Goal: Complete application form

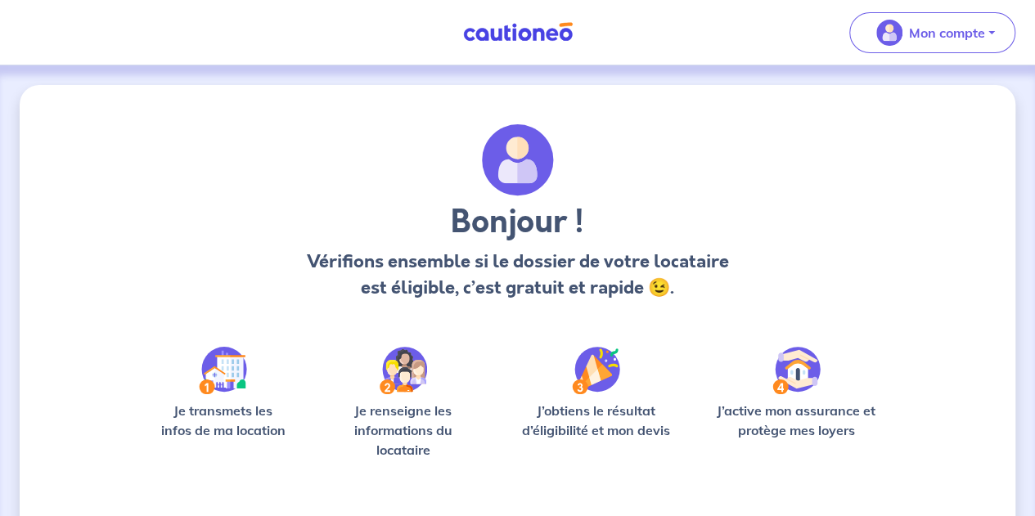
scroll to position [141, 0]
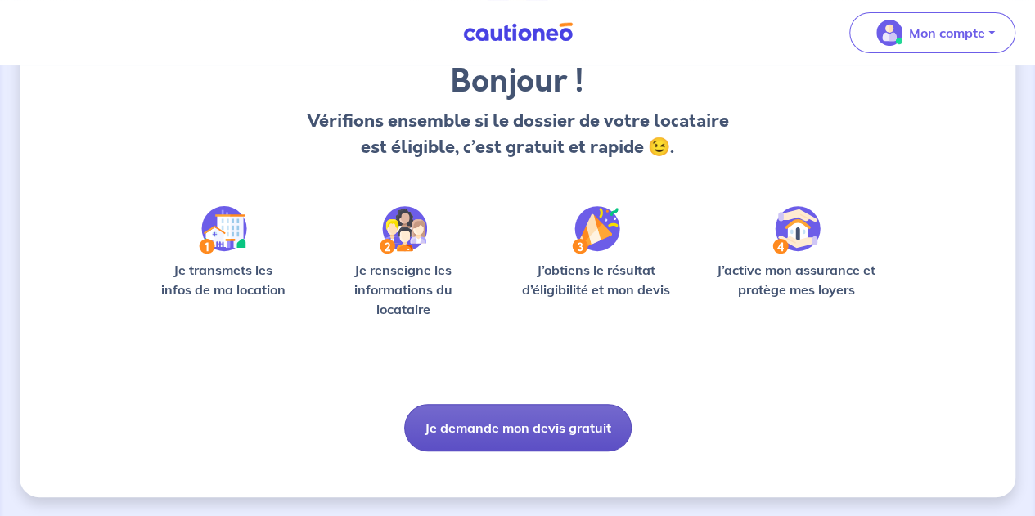
click at [530, 425] on button "Je demande mon devis gratuit" at bounding box center [517, 427] width 227 height 47
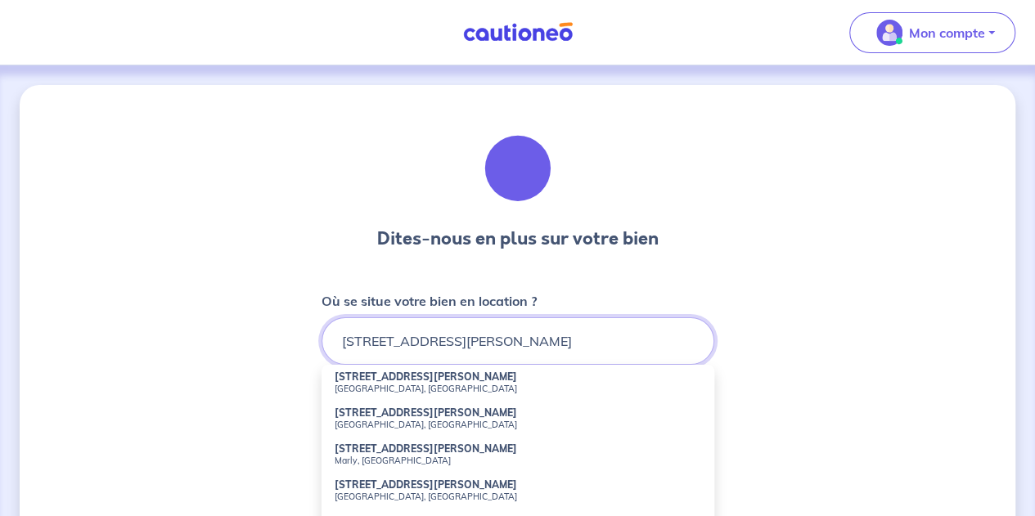
scroll to position [2, 0]
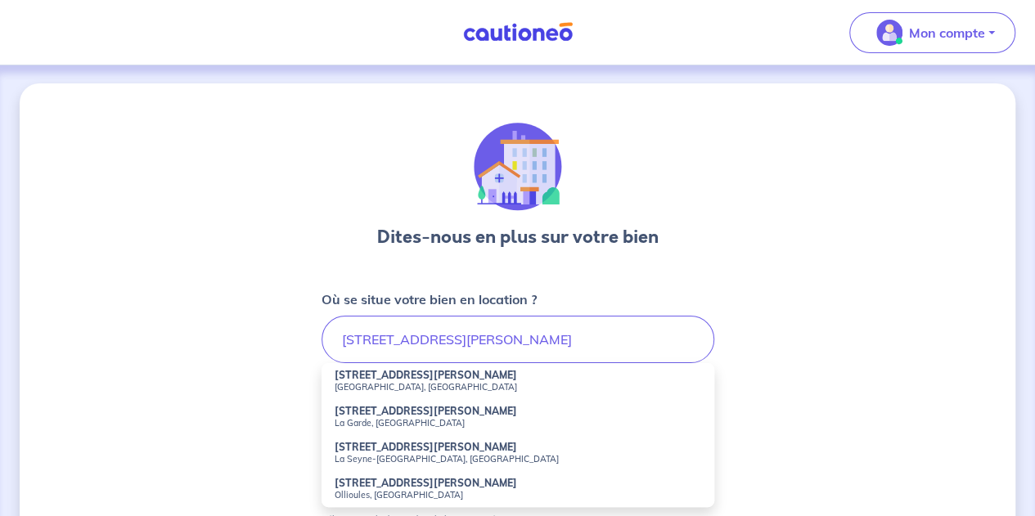
click at [374, 374] on strong "[STREET_ADDRESS][PERSON_NAME]" at bounding box center [426, 375] width 182 height 12
type input "[STREET_ADDRESS][PERSON_NAME]"
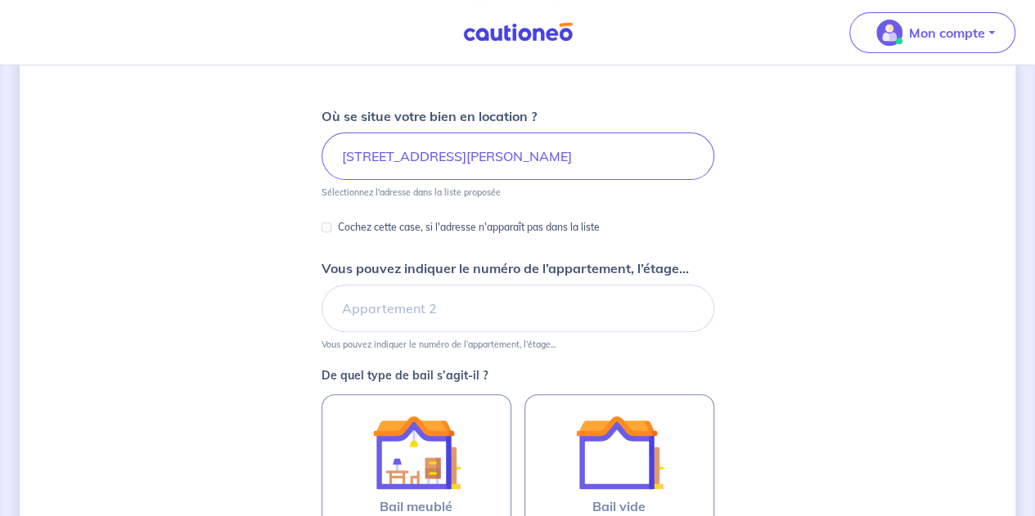
scroll to position [187, 0]
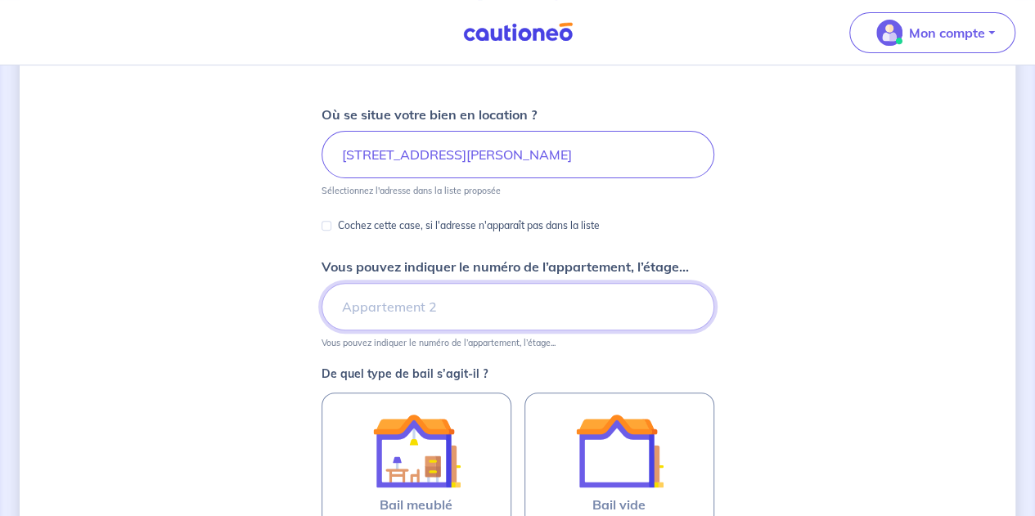
click at [410, 316] on input "Vous pouvez indiquer le numéro de l’appartement, l’étage..." at bounding box center [518, 306] width 393 height 47
type input "Entrée A, Etage 2"
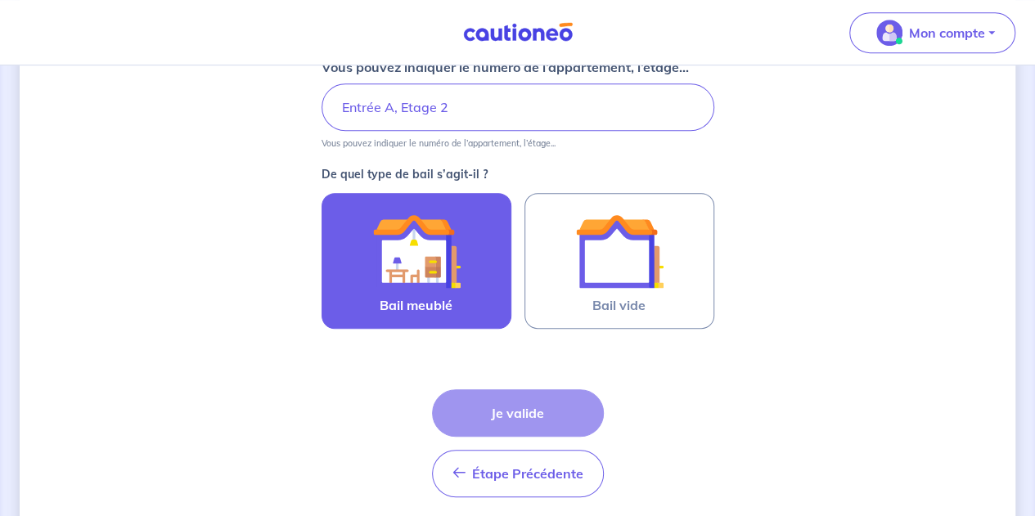
click at [442, 263] on img at bounding box center [416, 251] width 88 height 88
click at [0, 0] on input "Bail meublé" at bounding box center [0, 0] width 0 height 0
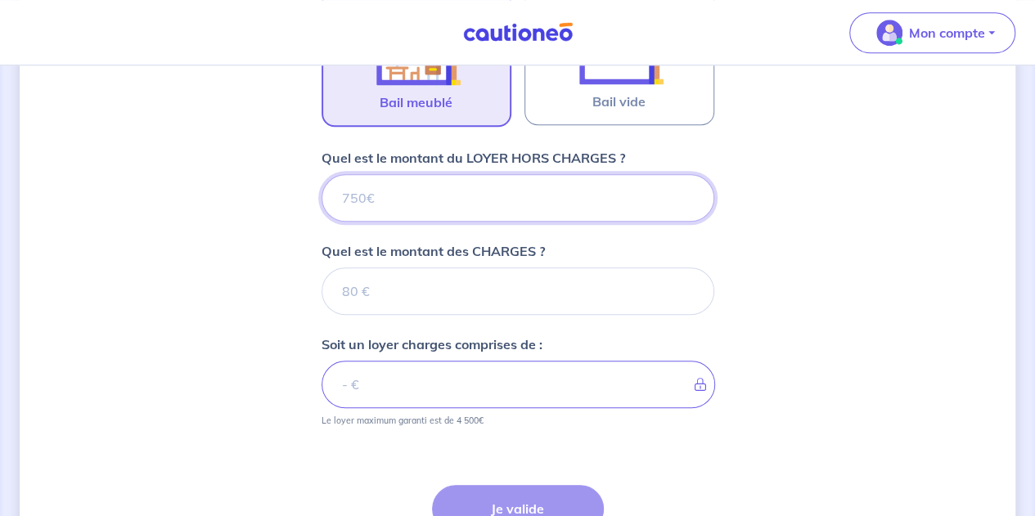
scroll to position [587, 0]
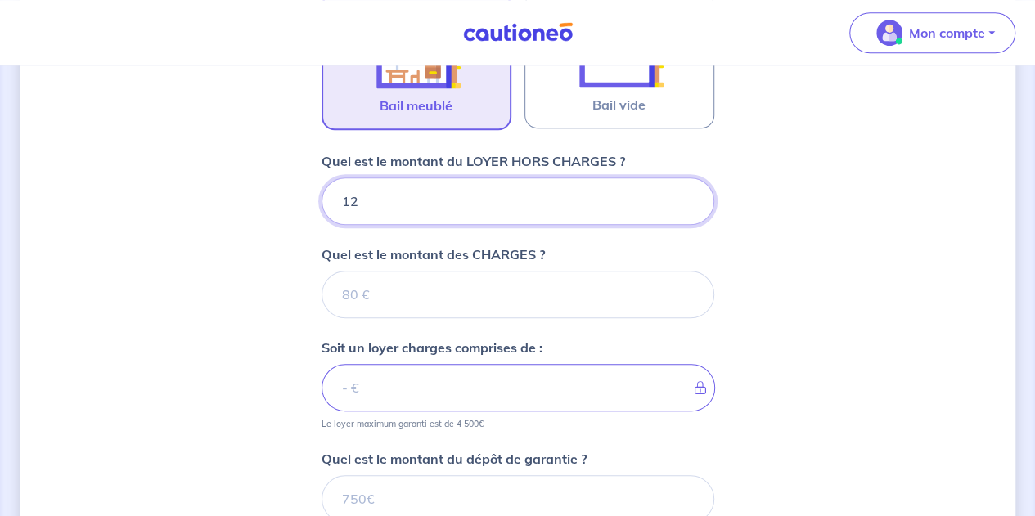
type input "125"
type input "1250"
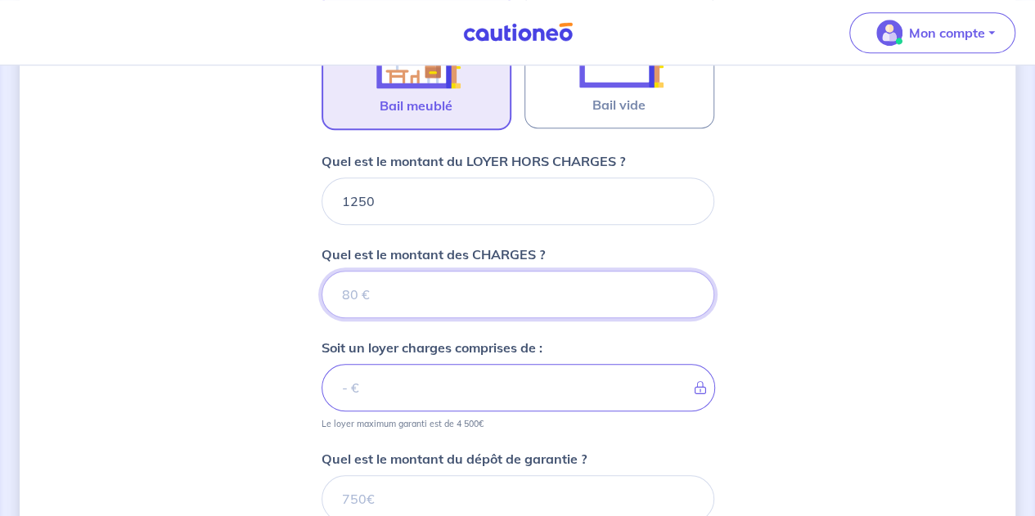
click at [393, 307] on input "Quel est le montant des CHARGES ?" at bounding box center [518, 294] width 393 height 47
type input "195"
type input "1445"
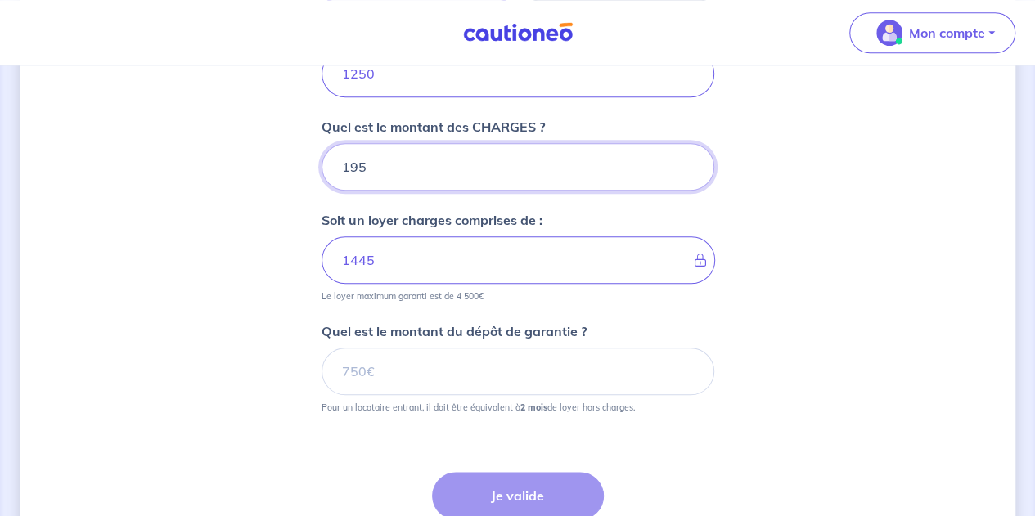
scroll to position [715, 0]
type input "195"
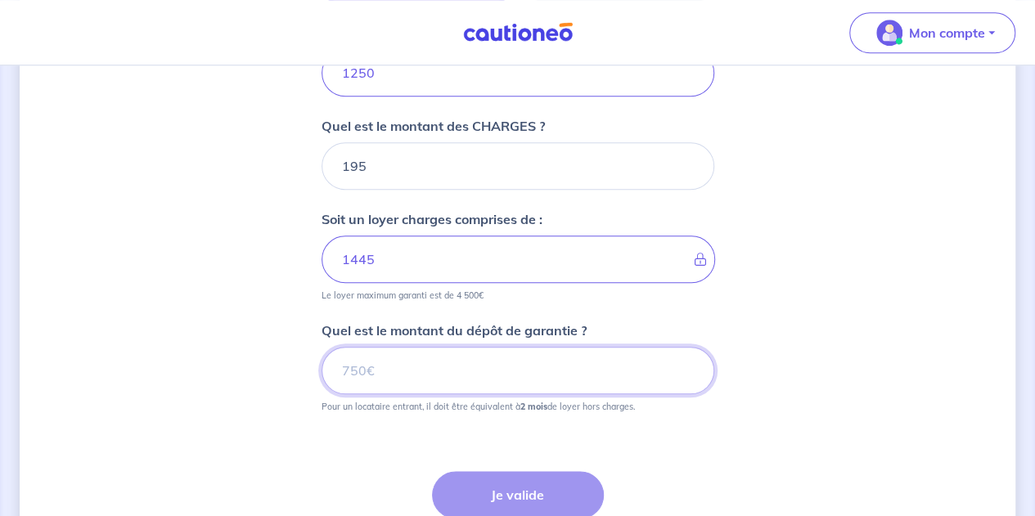
click at [384, 370] on input "Quel est le montant du dépôt de garantie ?" at bounding box center [518, 370] width 393 height 47
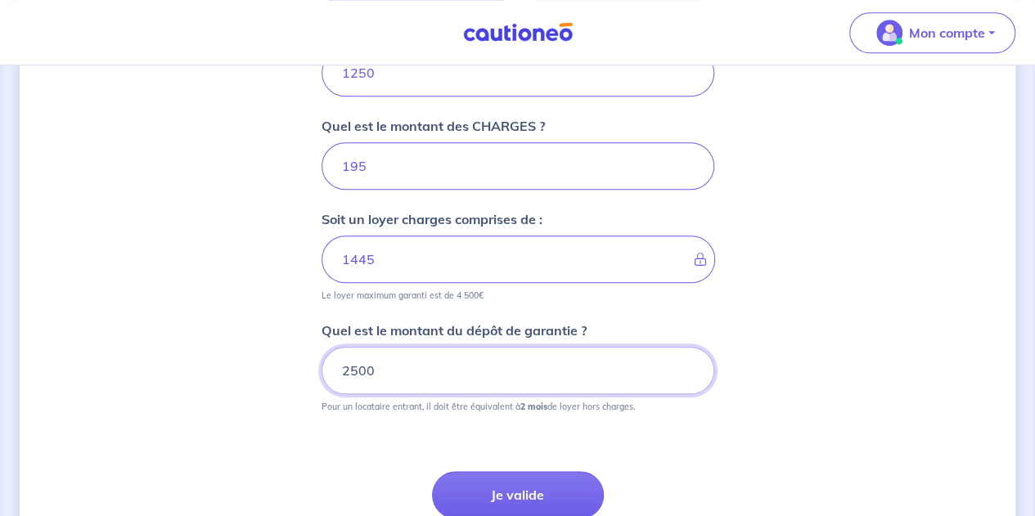
scroll to position [815, 0]
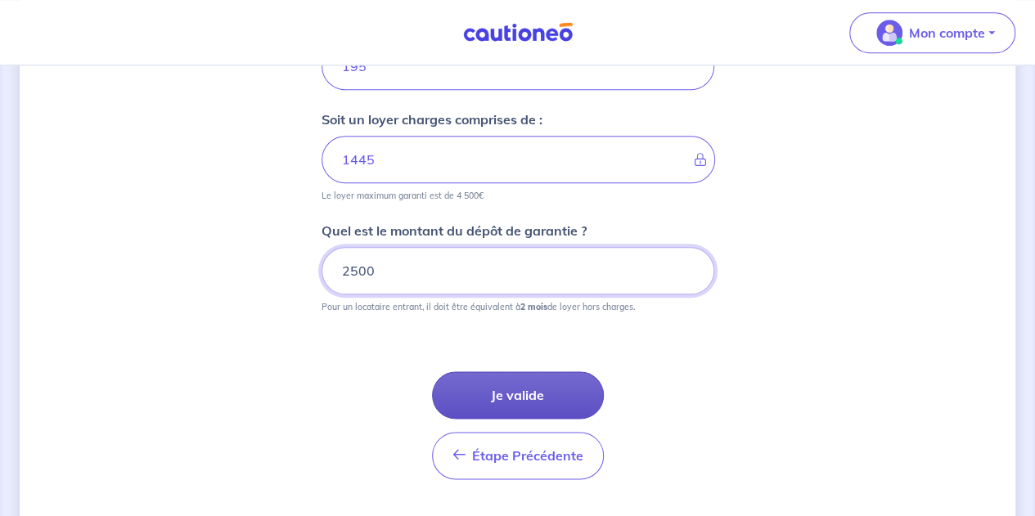
type input "2500"
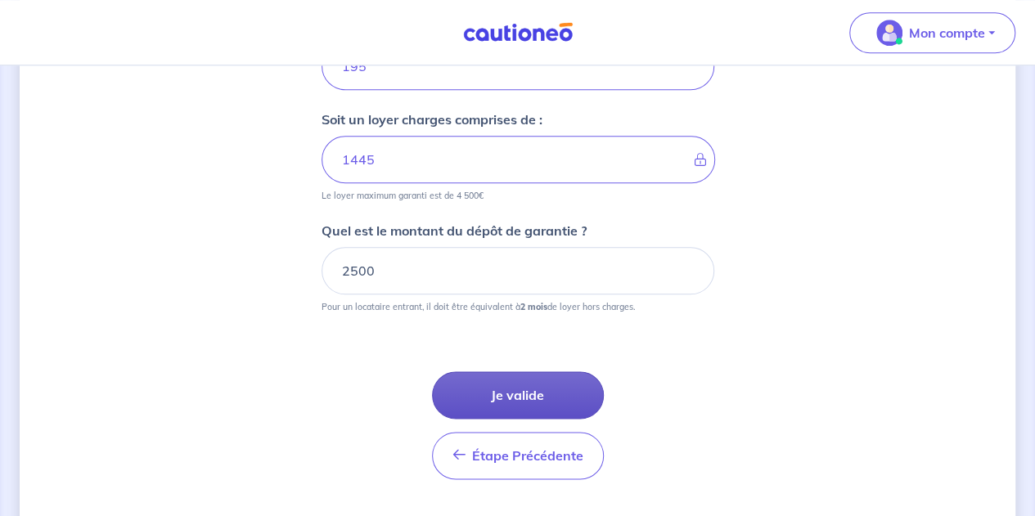
click at [506, 388] on button "Je valide" at bounding box center [518, 394] width 172 height 47
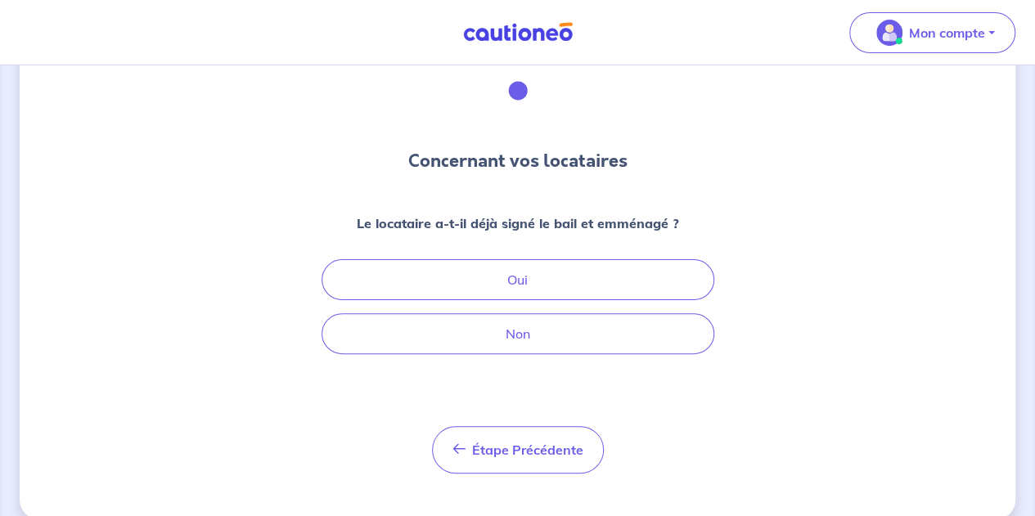
scroll to position [79, 0]
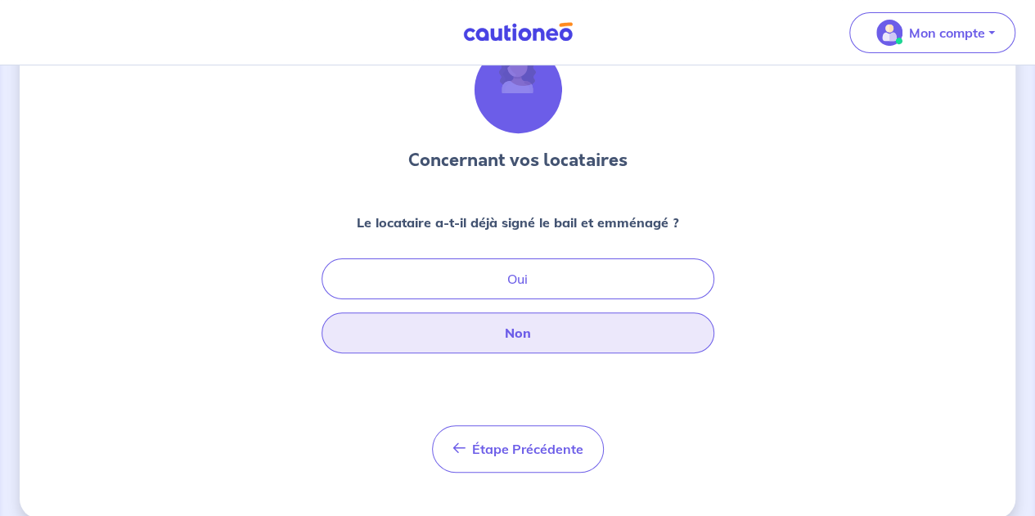
click at [494, 343] on button "Non" at bounding box center [518, 333] width 393 height 41
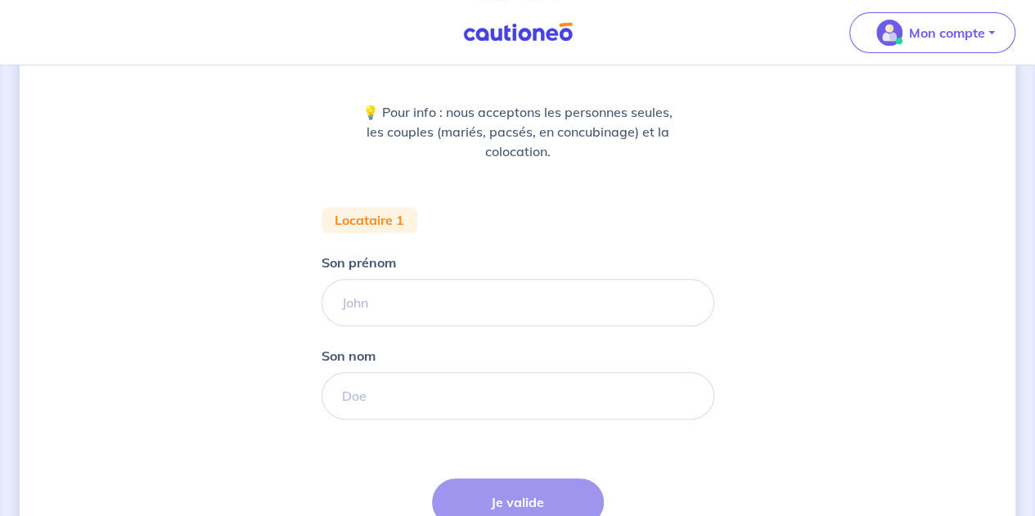
scroll to position [191, 0]
